Goal: Task Accomplishment & Management: Use online tool/utility

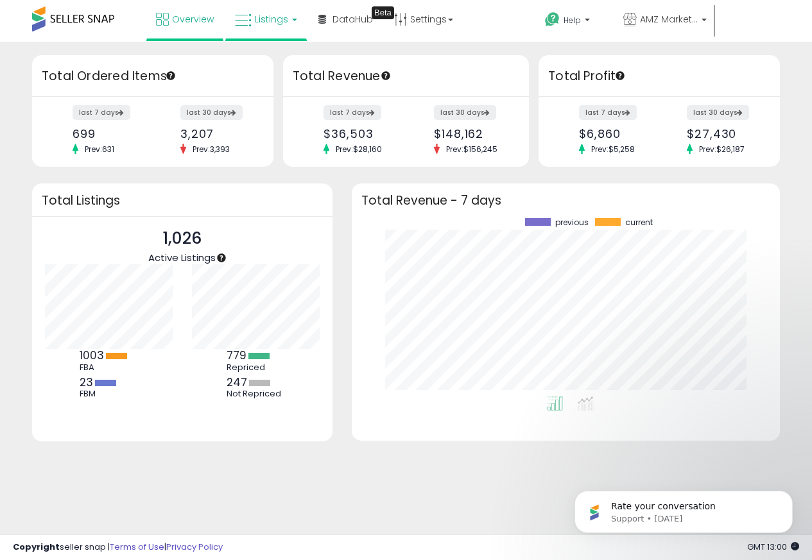
click at [273, 21] on span "Listings" at bounding box center [271, 19] width 33 height 13
click at [264, 63] on icon at bounding box center [280, 63] width 56 height 17
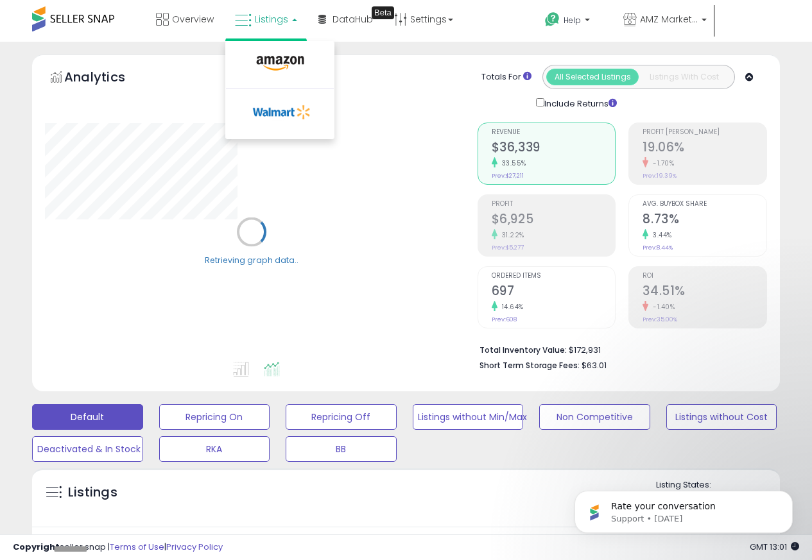
click at [802, 19] on nav "Overview Listings DataHub Beta Help" at bounding box center [405, 27] width 831 height 55
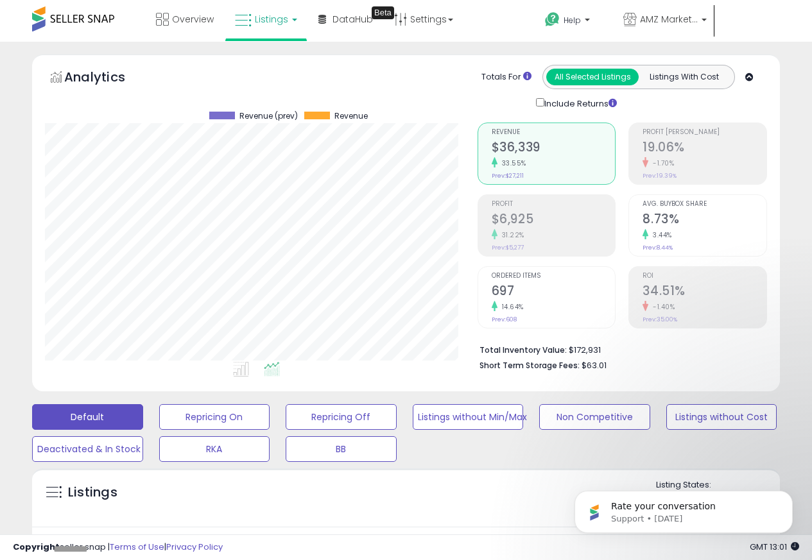
scroll to position [263, 432]
click at [419, 20] on link "Settings" at bounding box center [424, 19] width 78 height 39
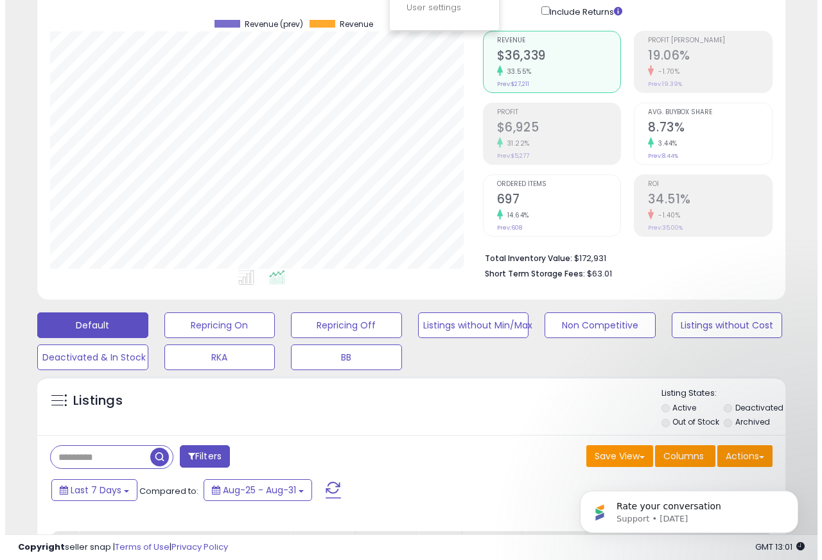
scroll to position [462, 0]
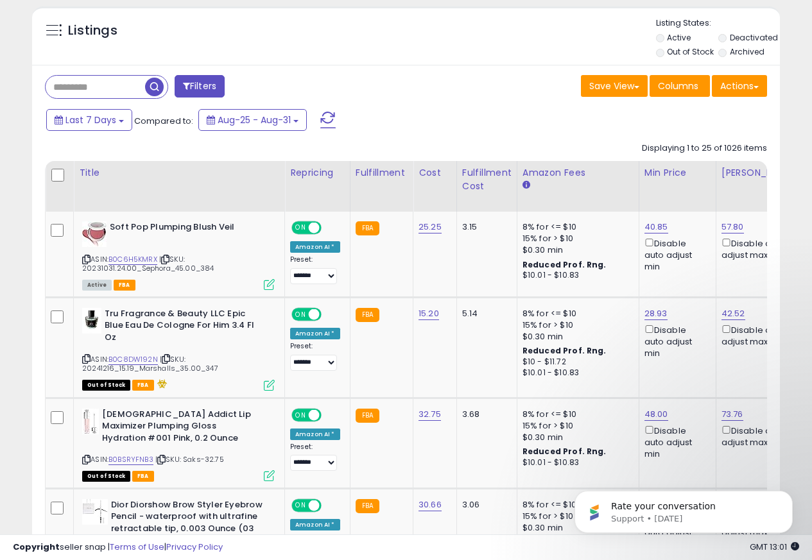
click at [736, 98] on div "Actions Import Export Visible Columns Export All Columns Export Related Asins" at bounding box center [739, 87] width 55 height 25
click at [743, 89] on button "Actions" at bounding box center [739, 86] width 55 height 22
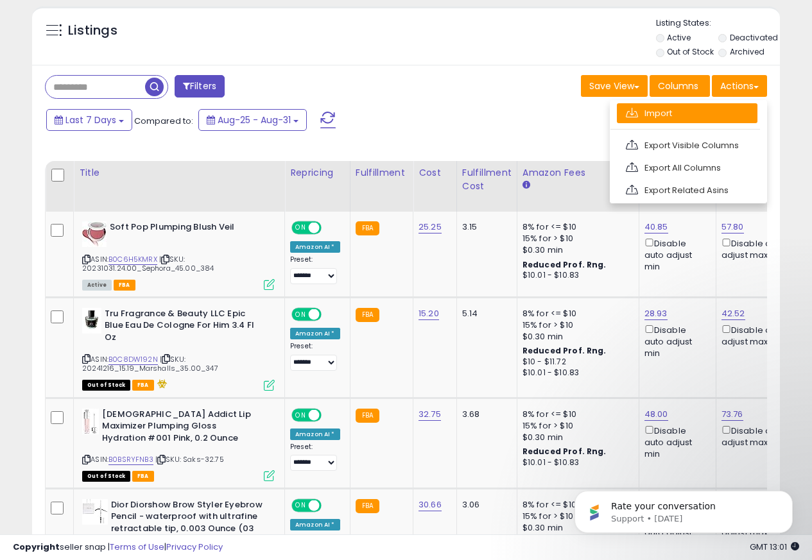
click at [639, 115] on link "Import" at bounding box center [687, 113] width 141 height 20
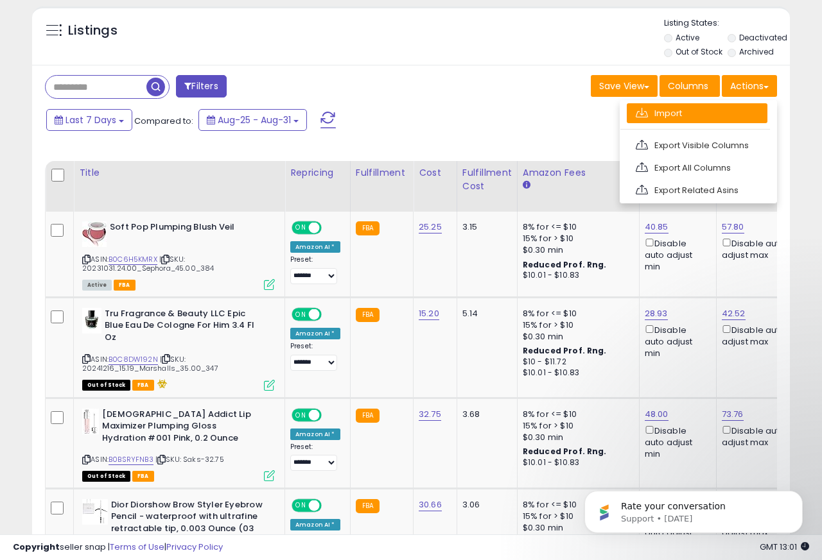
scroll to position [263, 438]
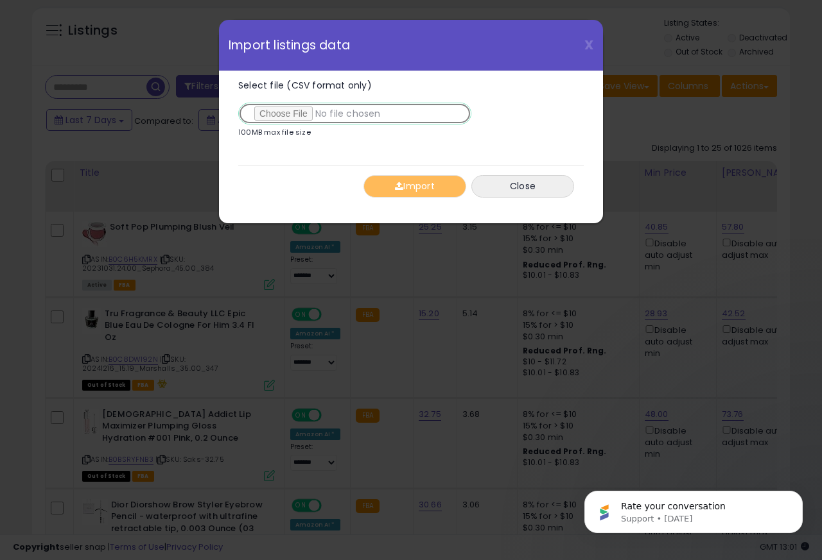
click at [284, 114] on input "Select file (CSV format only)" at bounding box center [354, 114] width 233 height 22
type input "**********"
